Goal: Information Seeking & Learning: Find specific fact

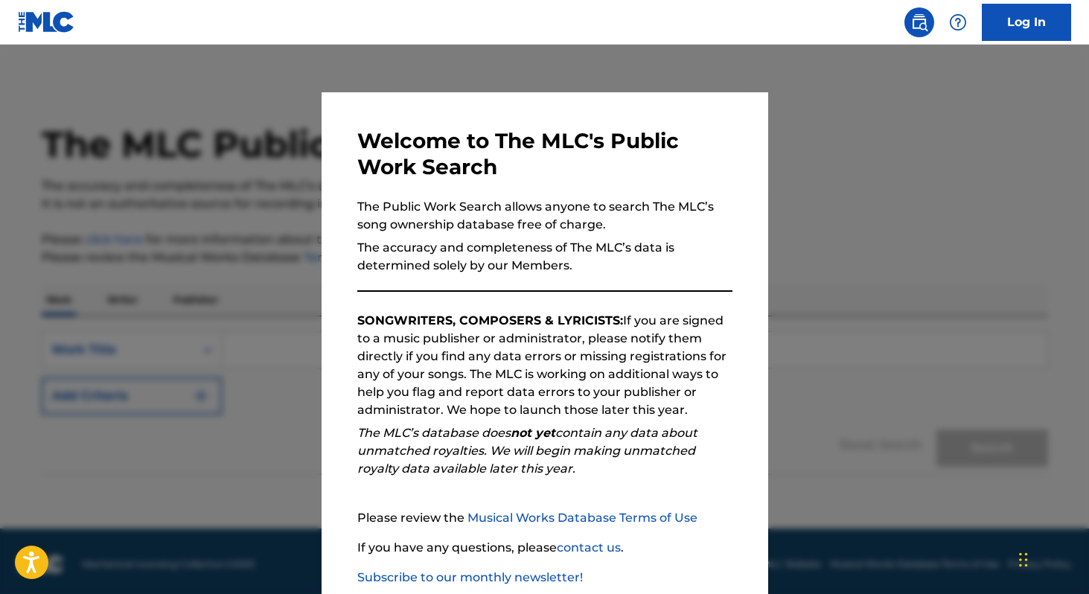
scroll to position [87, 0]
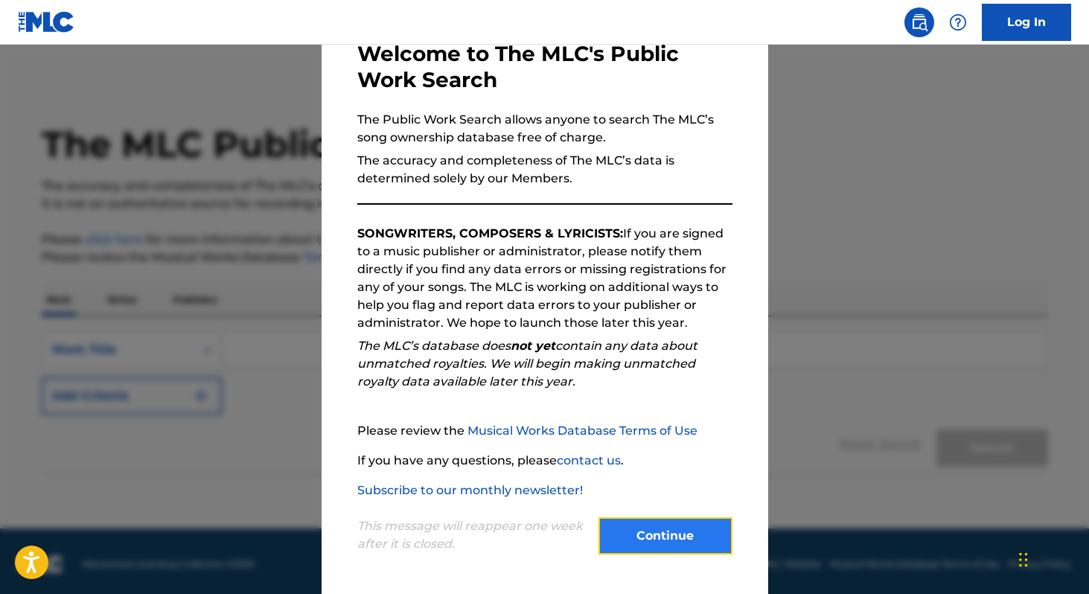
click at [661, 517] on button "Continue" at bounding box center [666, 535] width 134 height 37
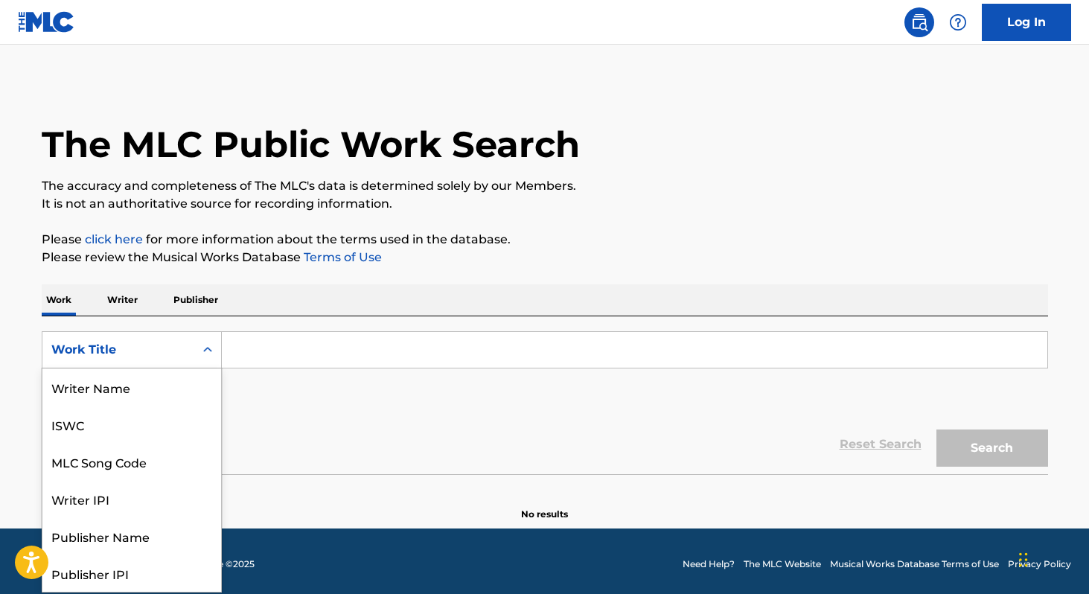
click at [208, 347] on icon "Search Form" at bounding box center [207, 349] width 15 height 15
click at [105, 573] on div "Work Title" at bounding box center [131, 573] width 179 height 37
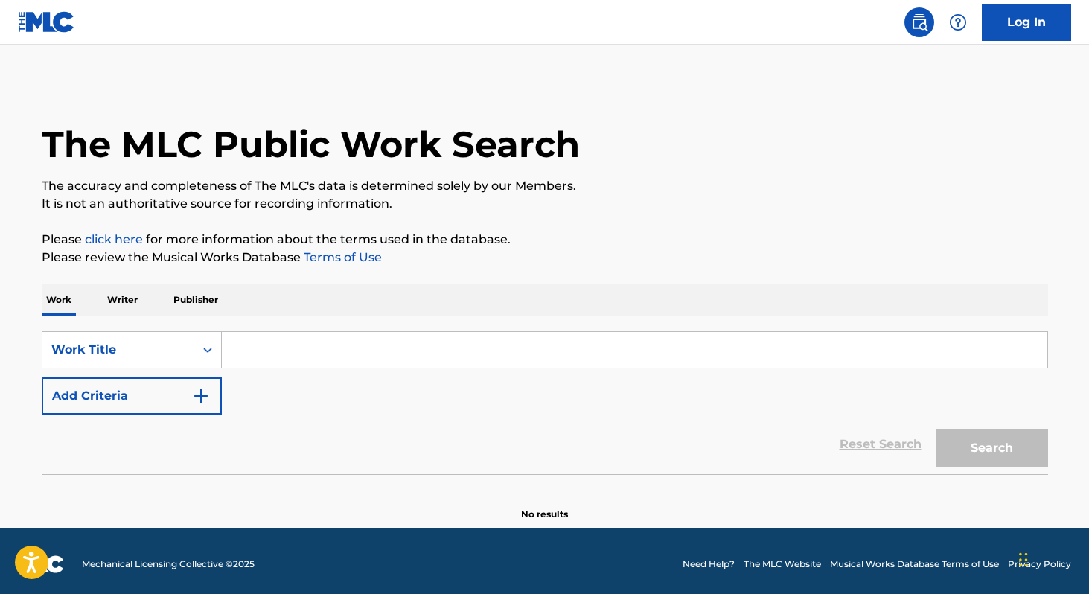
click at [265, 348] on input "Search Form" at bounding box center [635, 350] width 826 height 36
click at [976, 449] on button "Search" at bounding box center [993, 448] width 112 height 37
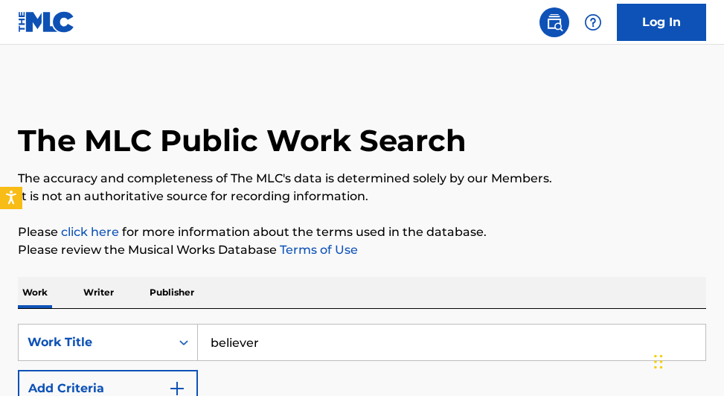
scroll to position [124, 0]
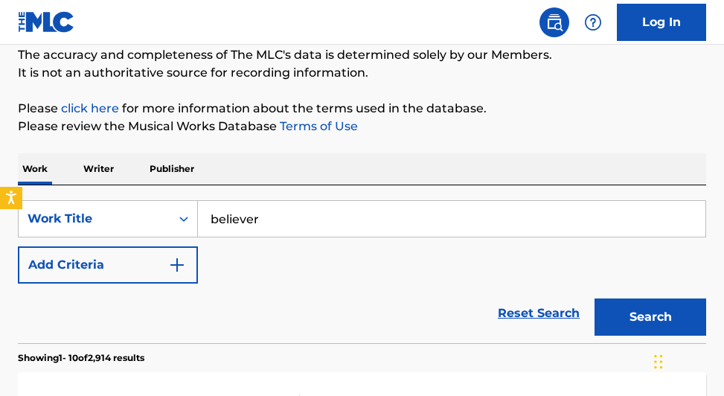
click at [269, 225] on input "believer" at bounding box center [452, 219] width 508 height 36
paste input "Imagine Dragons - Believer"
type input "Imagine Dragons - Believer"
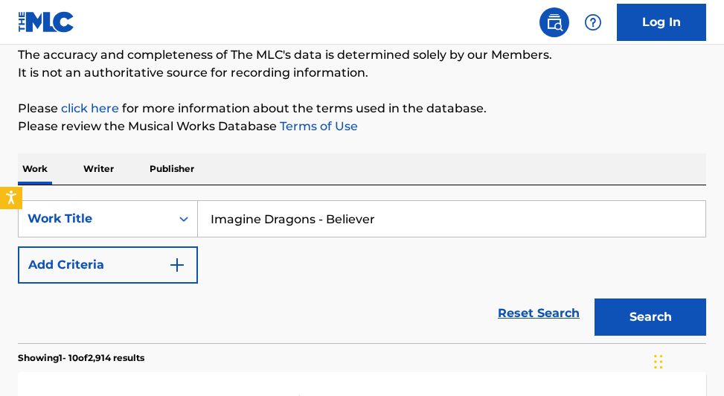
click at [595, 299] on button "Search" at bounding box center [651, 317] width 112 height 37
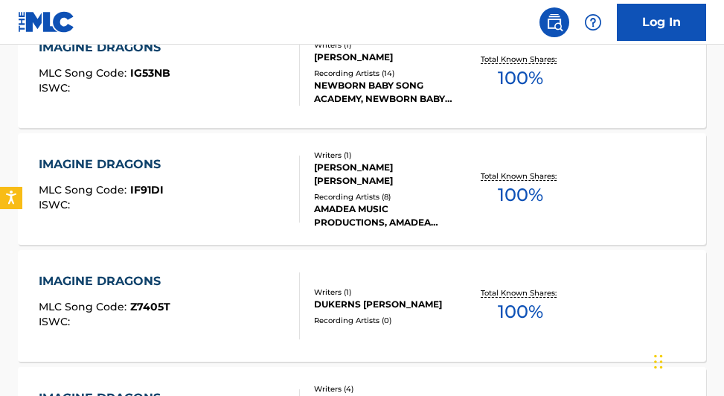
scroll to position [429, 0]
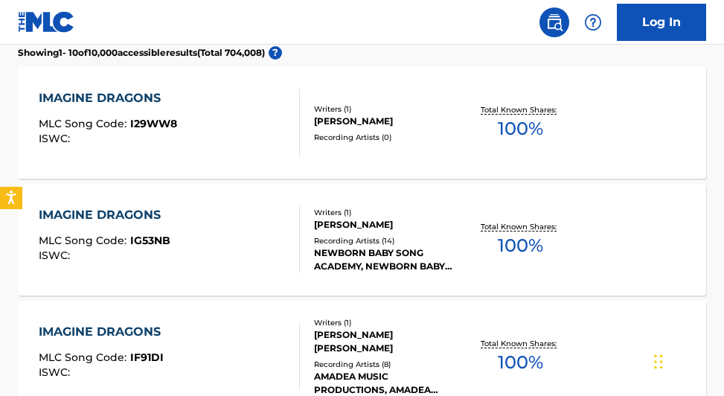
click at [111, 100] on div "IMAGINE DRAGONS" at bounding box center [108, 98] width 138 height 18
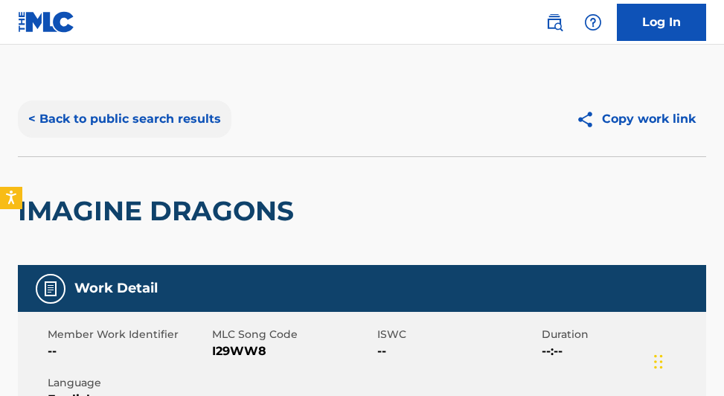
click at [161, 116] on button "< Back to public search results" at bounding box center [125, 119] width 214 height 37
